Goal: Task Accomplishment & Management: Use online tool/utility

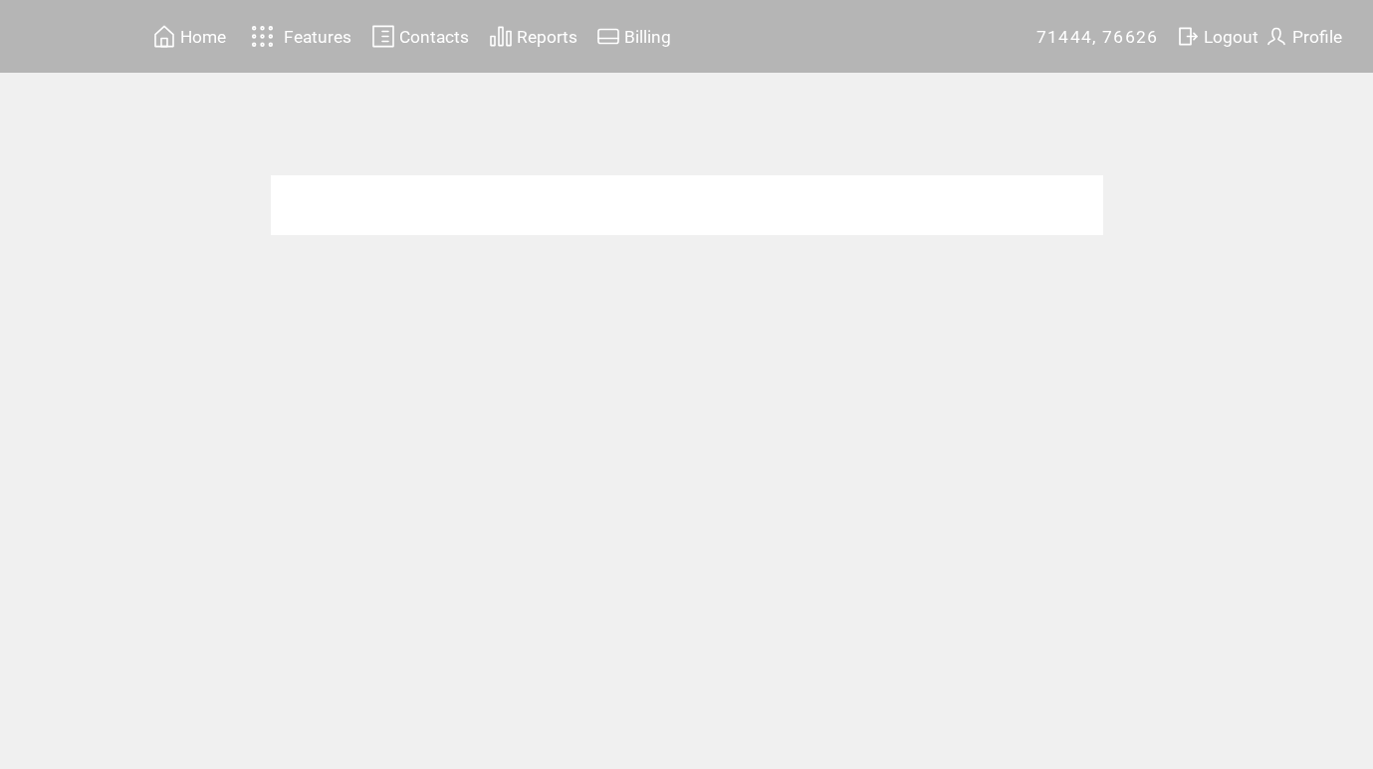
click at [195, 38] on span "Home" at bounding box center [203, 37] width 46 height 20
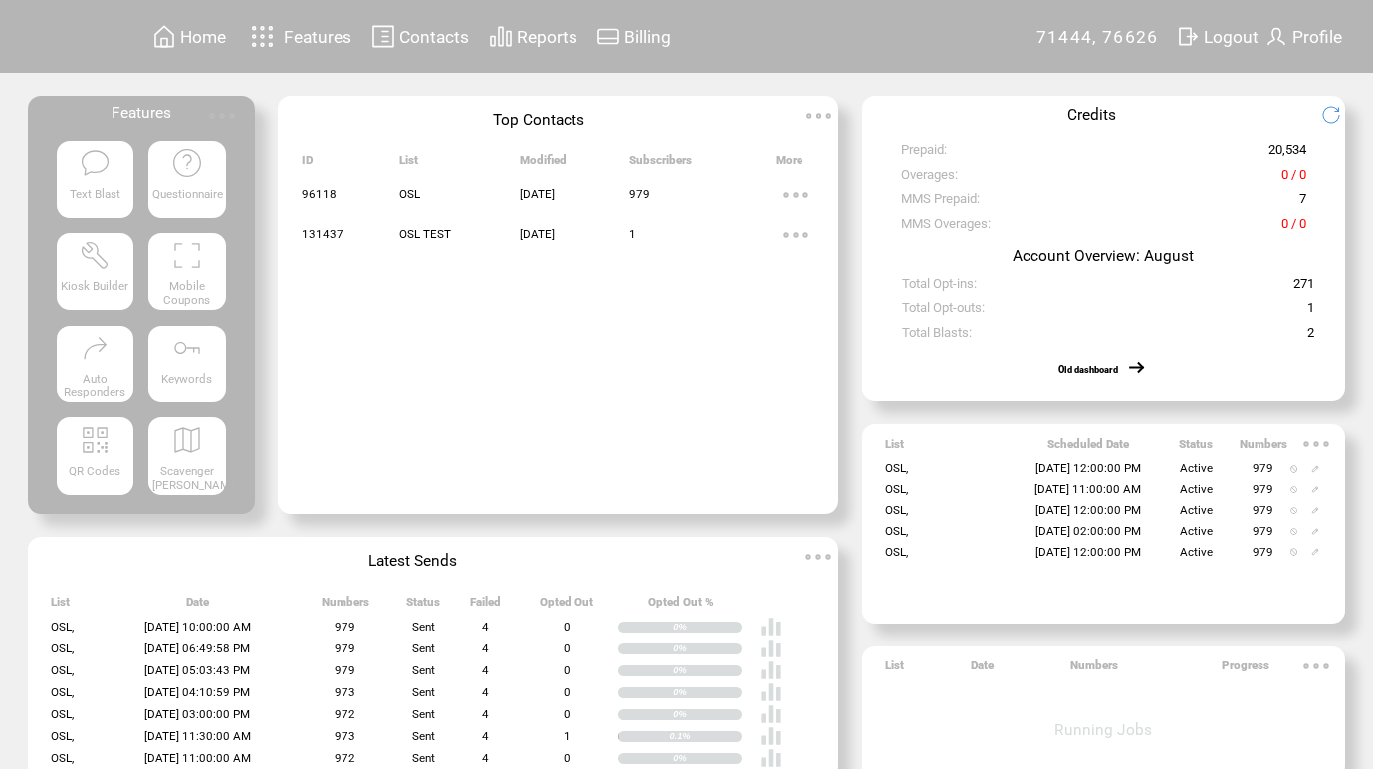
scroll to position [32, 0]
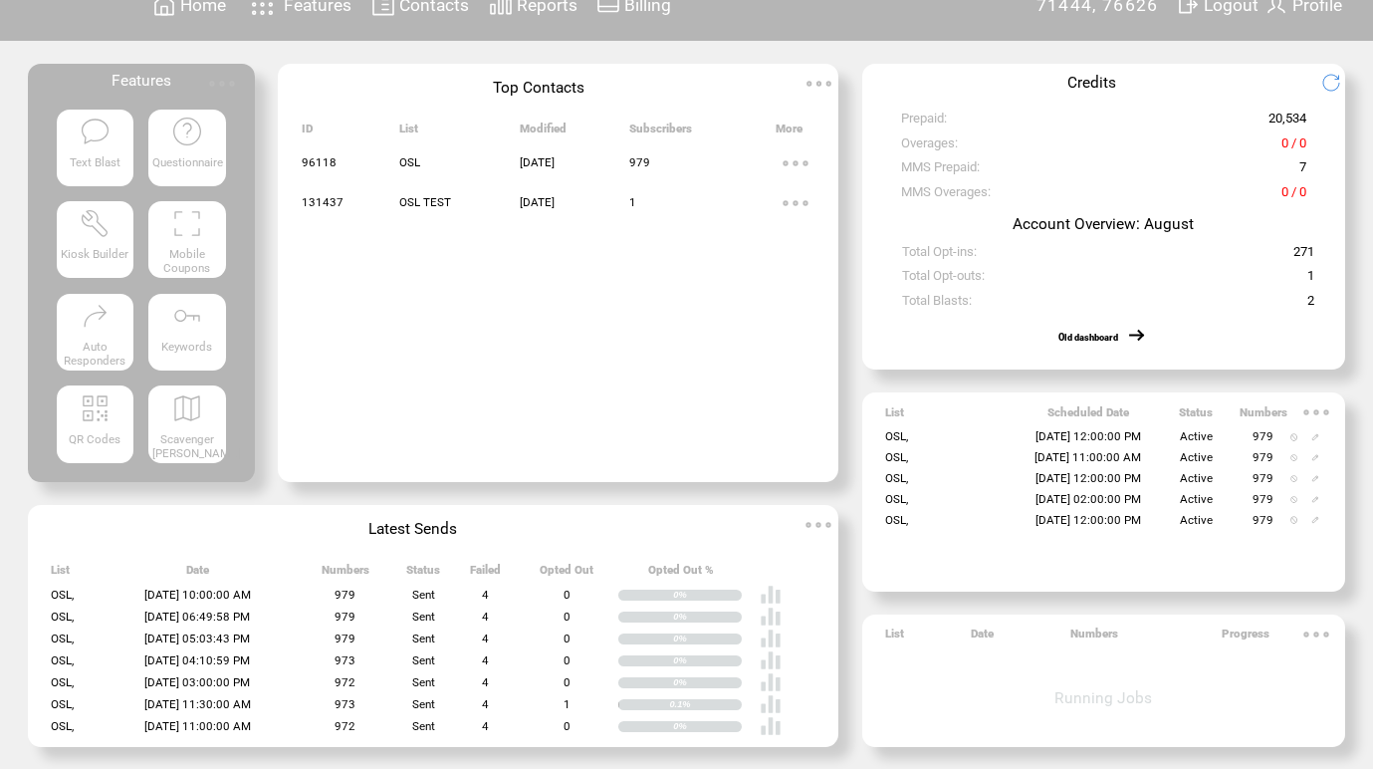
click at [1153, 428] on td "Active" at bounding box center [1196, 436] width 87 height 21
click at [1316, 434] on img at bounding box center [1315, 437] width 8 height 8
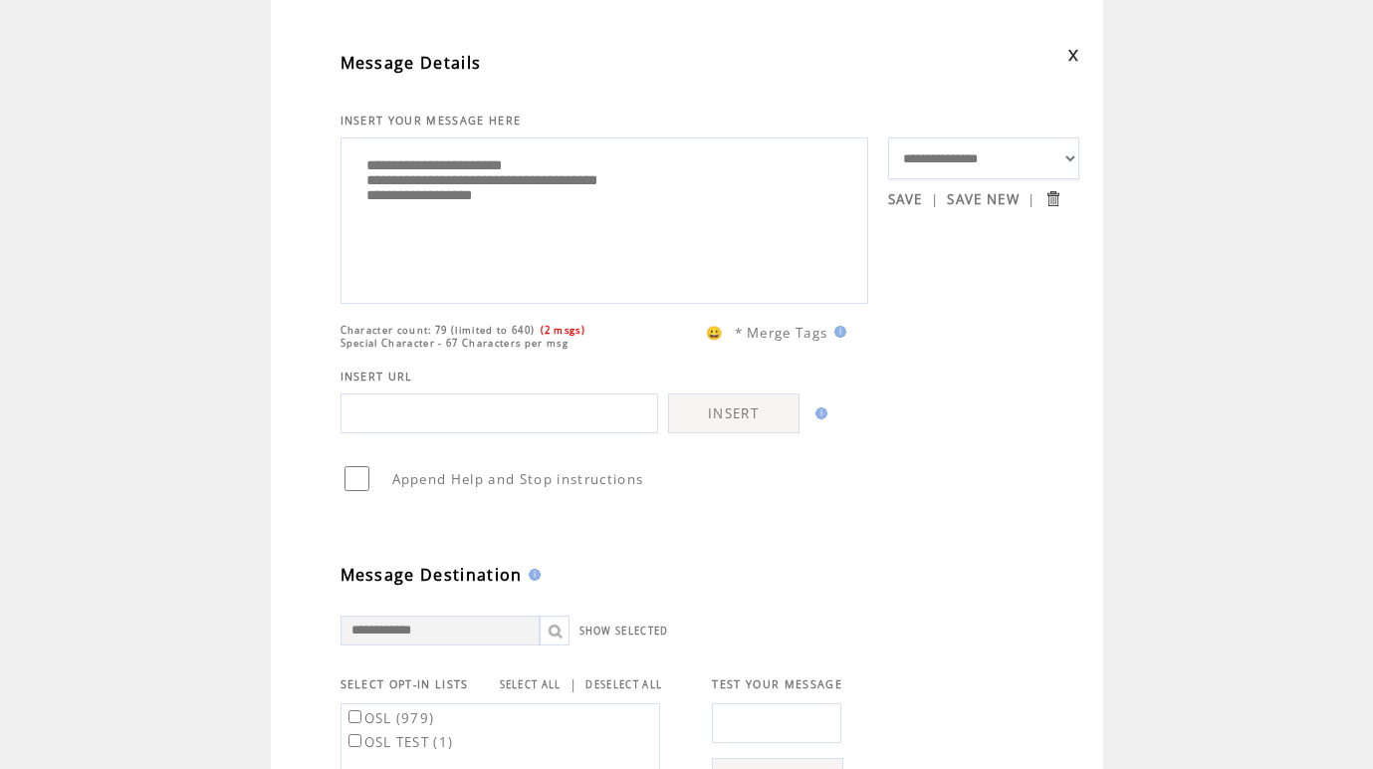
scroll to position [102, 0]
click at [745, 188] on textarea "**********" at bounding box center [605, 214] width 506 height 149
type textarea "**********"
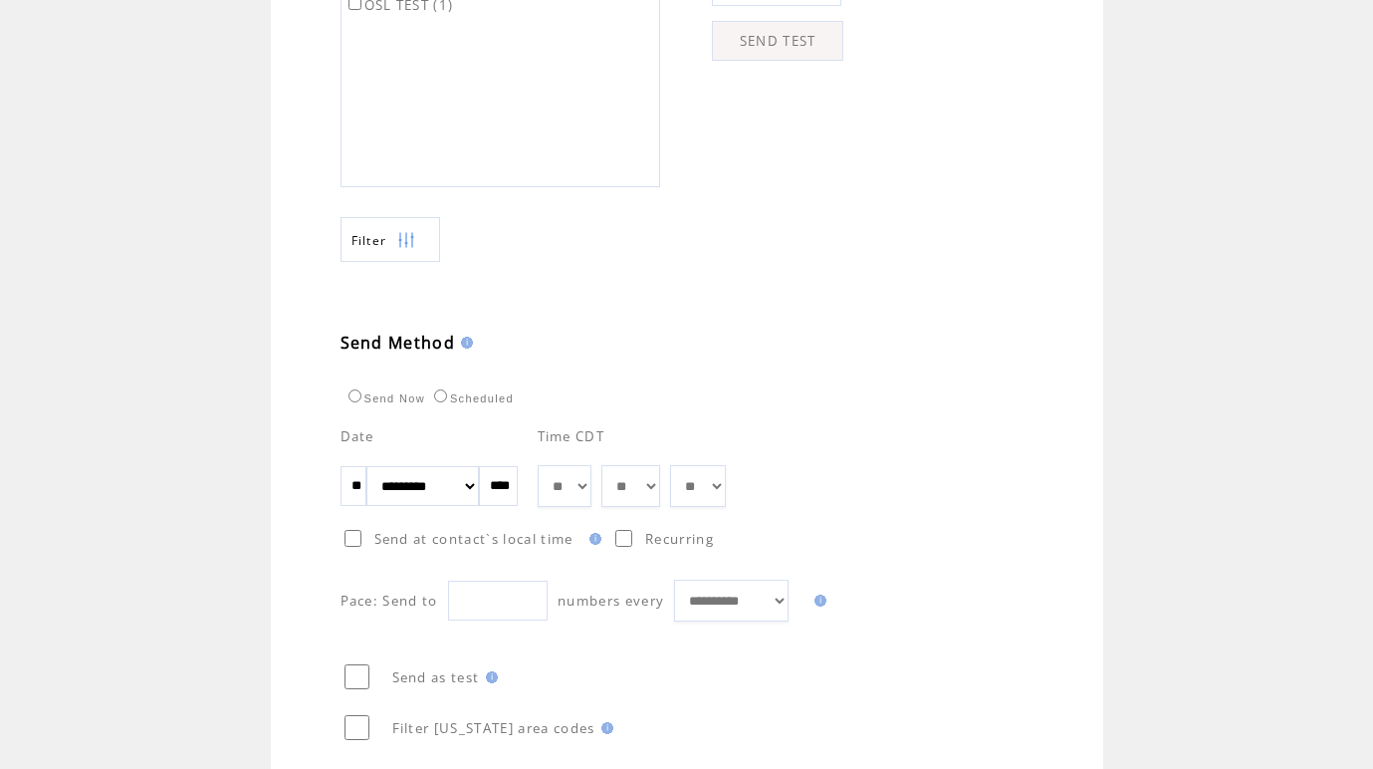
scroll to position [969, 0]
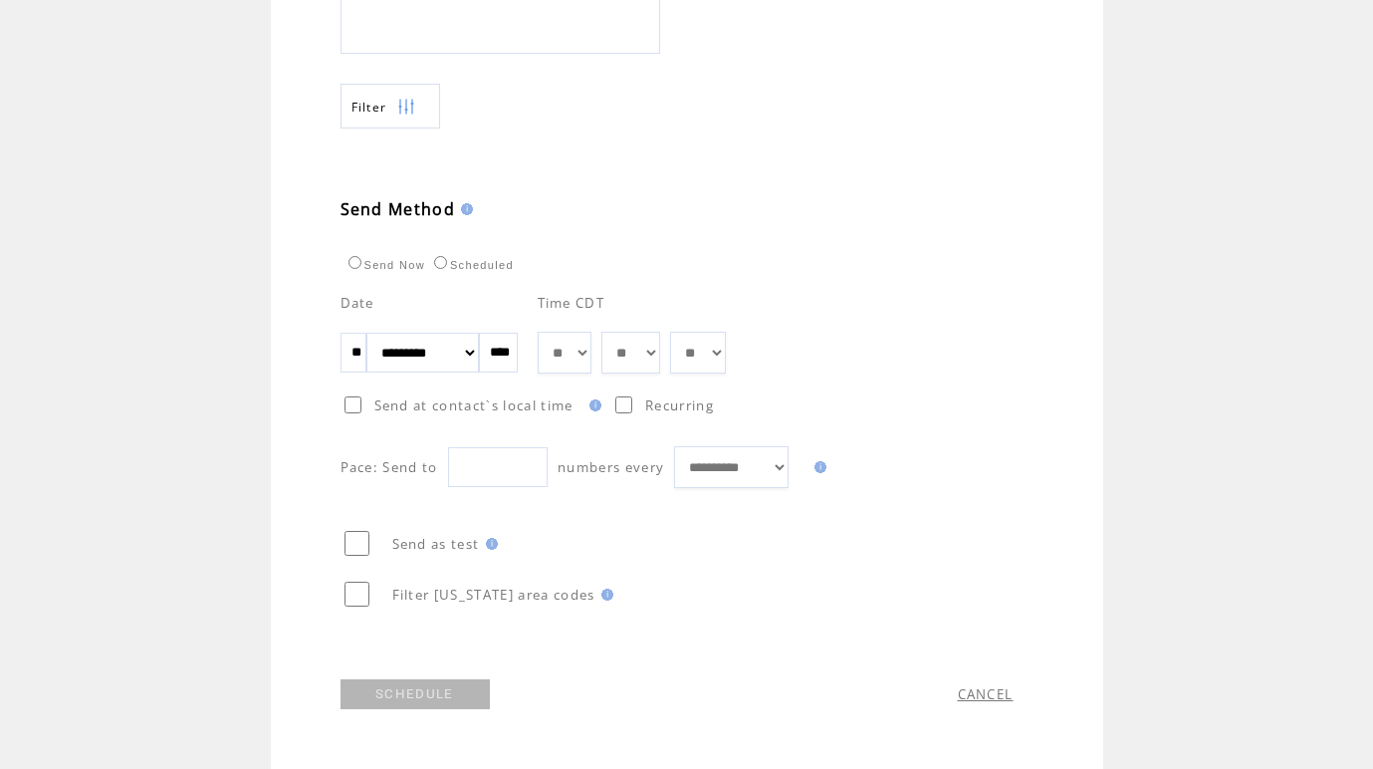
click at [425, 702] on link "SCHEDULE" at bounding box center [415, 694] width 149 height 30
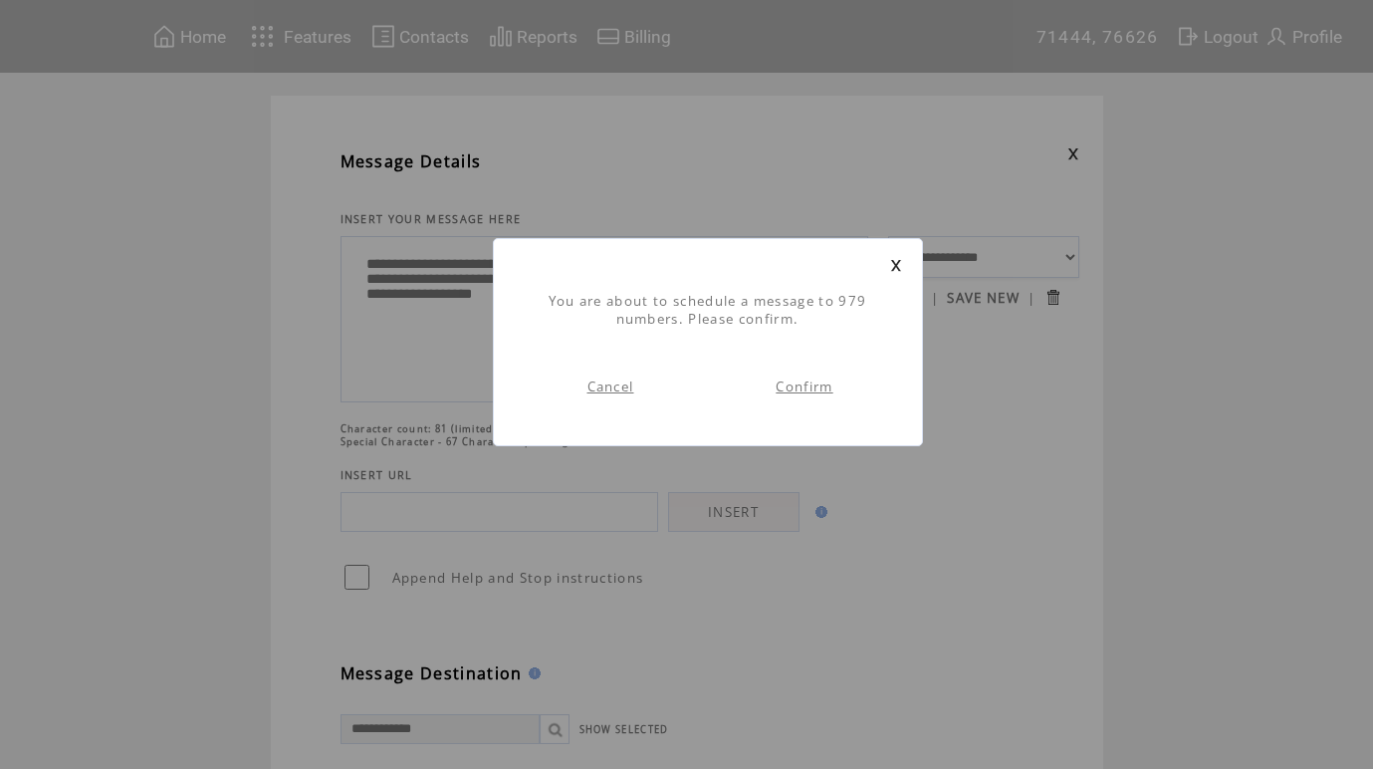
scroll to position [1, 0]
click at [795, 385] on link "Confirm" at bounding box center [804, 386] width 57 height 18
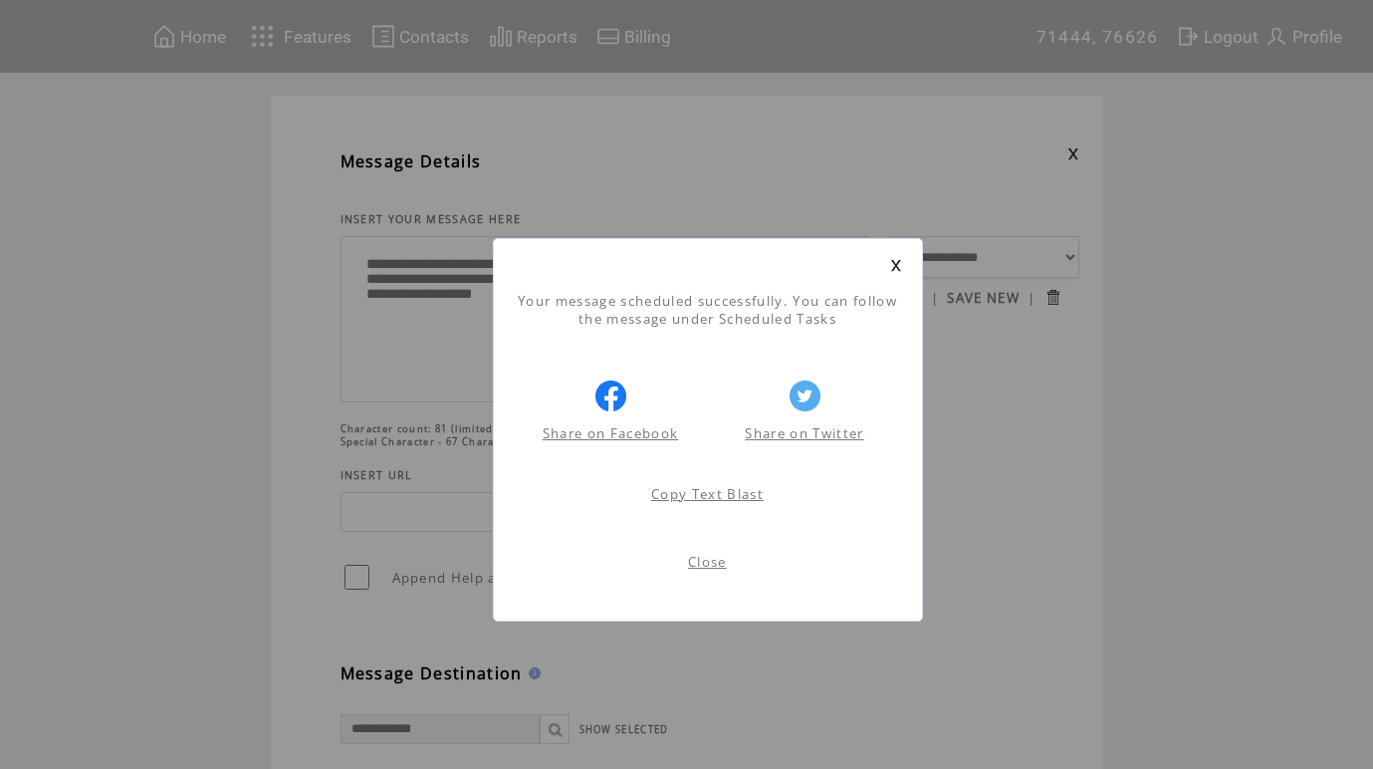
scroll to position [1, 0]
click at [704, 554] on link "Close" at bounding box center [707, 562] width 39 height 18
